Goal: Task Accomplishment & Management: Use online tool/utility

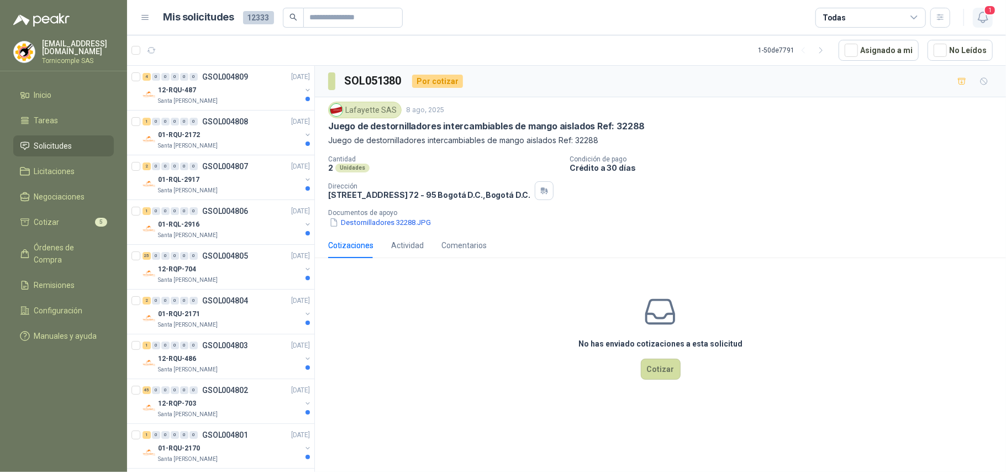
click at [988, 7] on span "1" at bounding box center [990, 10] width 12 height 10
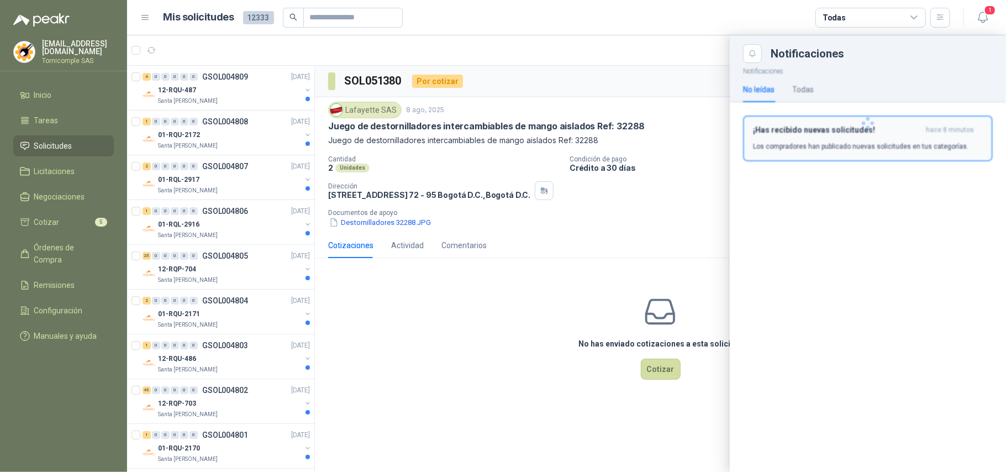
click at [944, 127] on div at bounding box center [868, 123] width 276 height 120
click at [931, 143] on p "Los compradores han publicado nuevas solicitudes en tus categorías." at bounding box center [860, 146] width 215 height 10
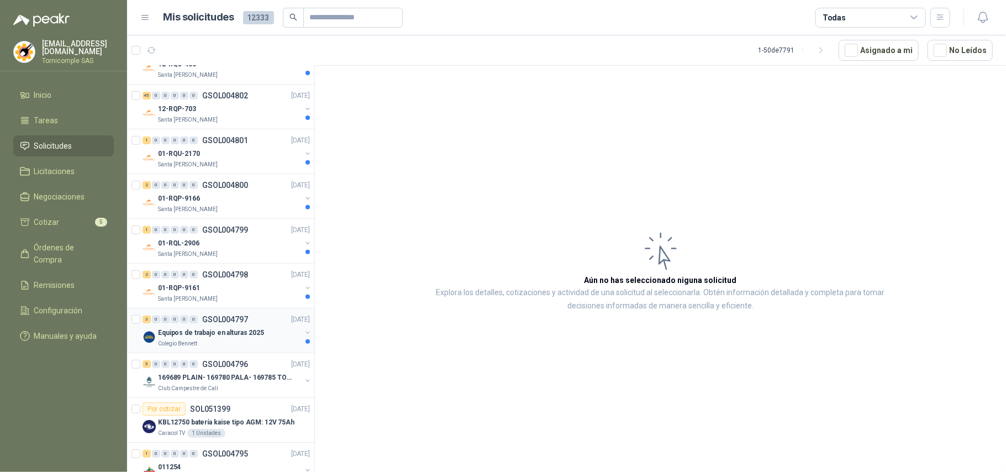
scroll to position [442, 0]
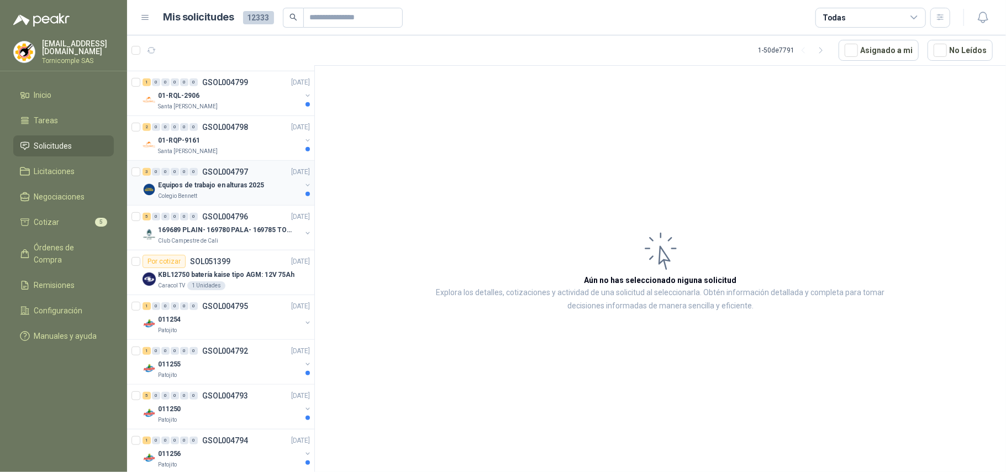
click at [244, 189] on p "Equipos de trabajo en alturas 2025" at bounding box center [211, 185] width 106 height 10
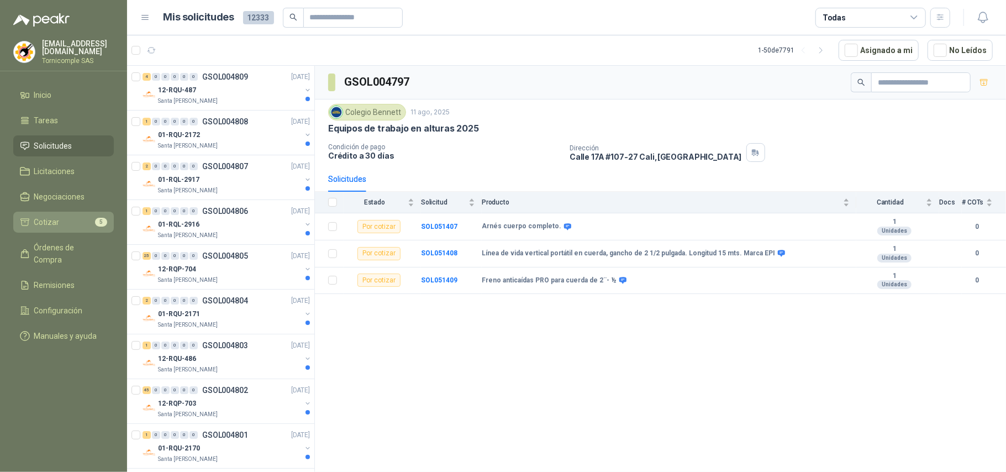
click at [71, 216] on li "Cotizar 5" at bounding box center [63, 222] width 87 height 12
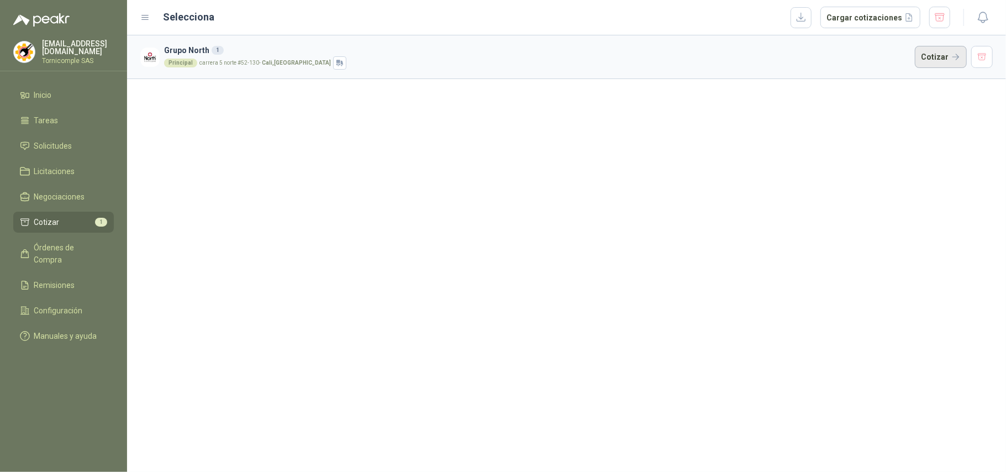
click at [918, 62] on button "Cotizar" at bounding box center [941, 57] width 52 height 22
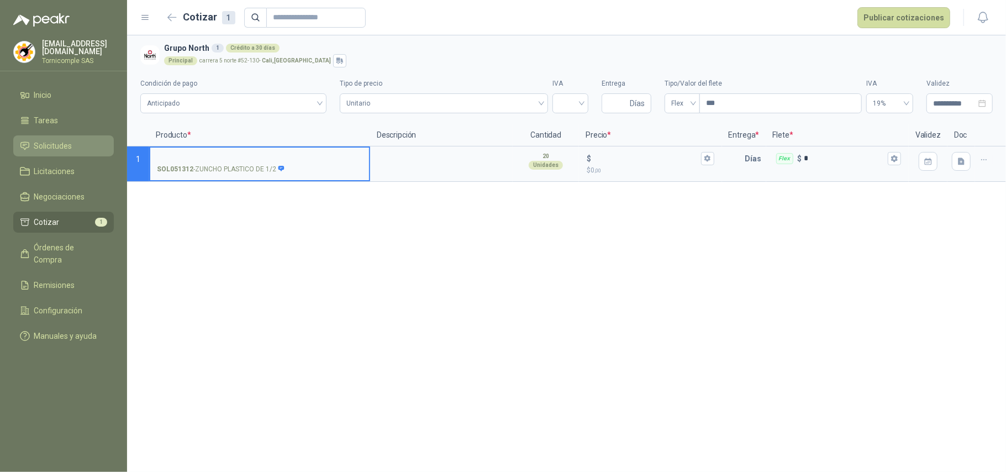
click at [78, 146] on li "Solicitudes" at bounding box center [63, 146] width 87 height 12
